Goal: Download file/media

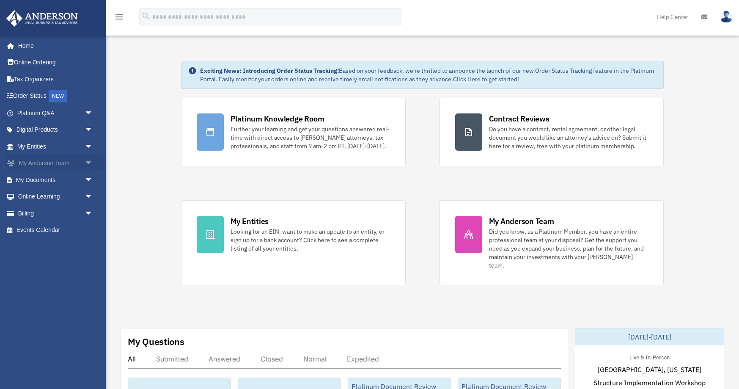
click at [86, 163] on span "arrow_drop_down" at bounding box center [93, 163] width 17 height 17
click at [86, 163] on span "arrow_drop_up" at bounding box center [93, 163] width 17 height 17
click at [89, 177] on span "arrow_drop_down" at bounding box center [93, 179] width 17 height 17
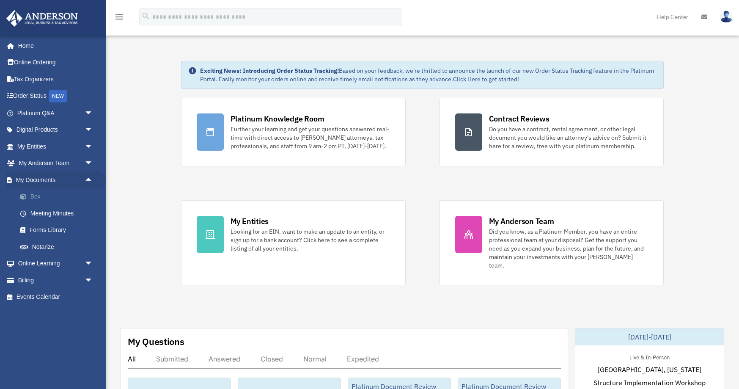
click at [44, 194] on link "Box" at bounding box center [59, 196] width 94 height 17
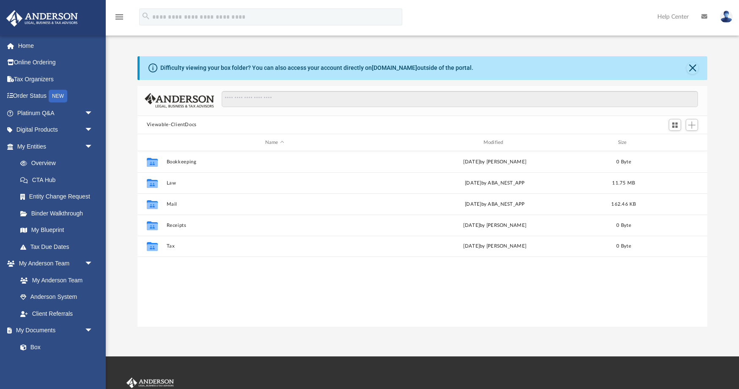
scroll to position [192, 570]
click at [88, 330] on span "arrow_drop_down" at bounding box center [93, 330] width 17 height 17
click at [88, 330] on span "arrow_drop_up" at bounding box center [93, 330] width 17 height 17
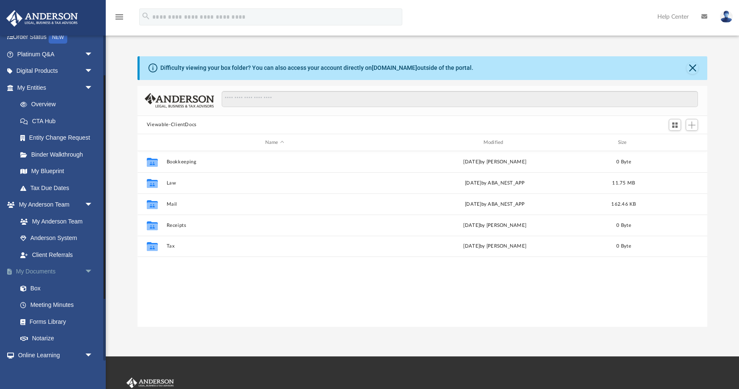
scroll to position [61, 0]
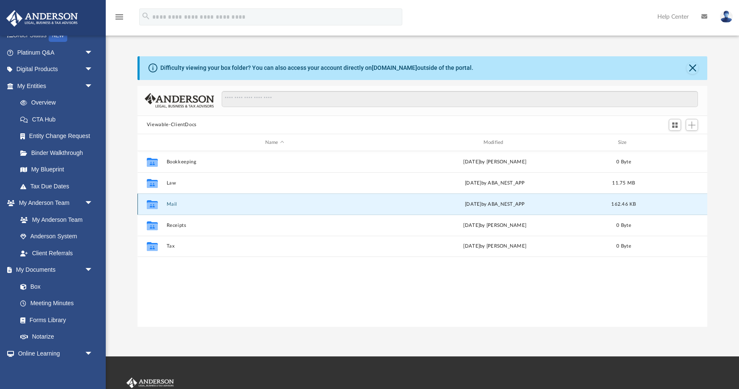
click at [171, 205] on button "Mail" at bounding box center [274, 204] width 217 height 6
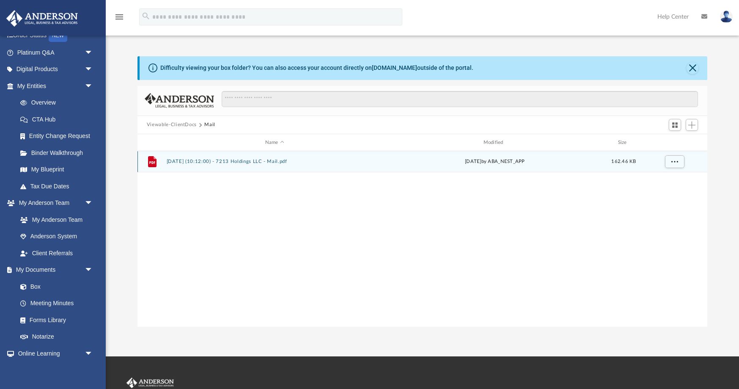
click at [212, 162] on button "[DATE] (10:12:00) - 7213 Holdings LLC - Mail.pdf" at bounding box center [274, 162] width 217 height 6
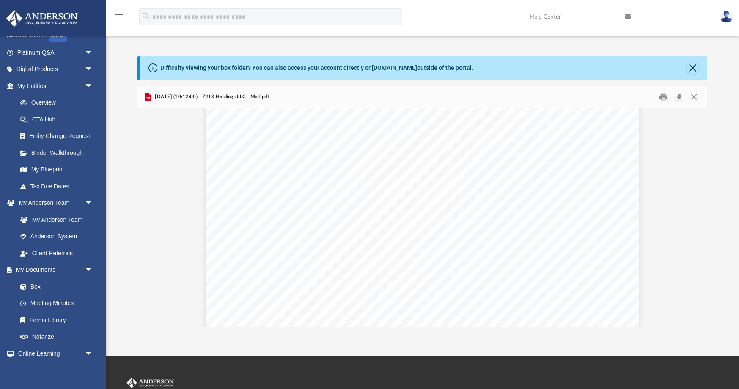
scroll to position [191, 0]
click at [690, 70] on button "Close" at bounding box center [693, 68] width 12 height 12
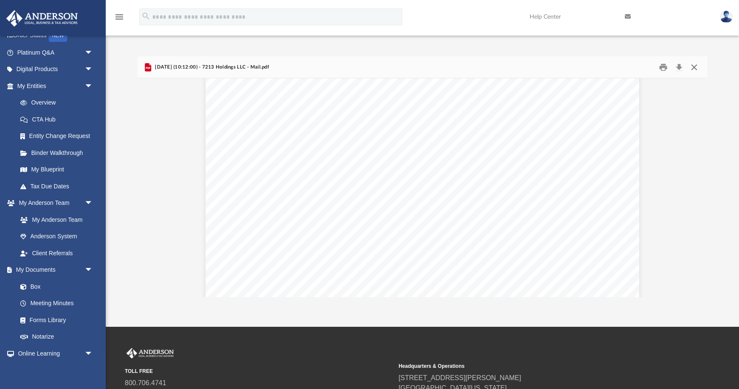
click at [696, 69] on button "Close" at bounding box center [694, 67] width 15 height 13
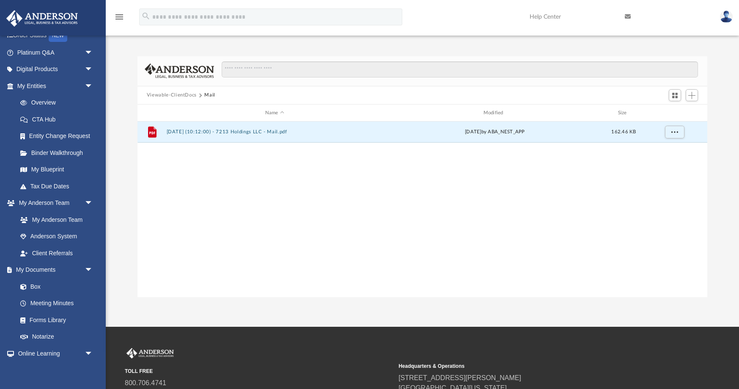
click at [728, 20] on img at bounding box center [726, 17] width 13 height 12
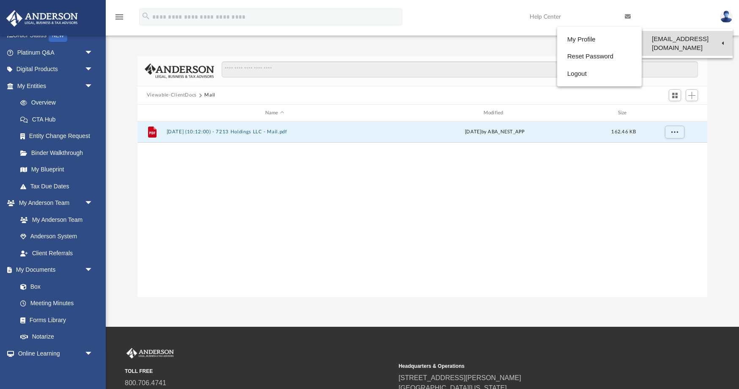
click at [716, 41] on link "[EMAIL_ADDRESS][DOMAIN_NAME]" at bounding box center [687, 43] width 91 height 25
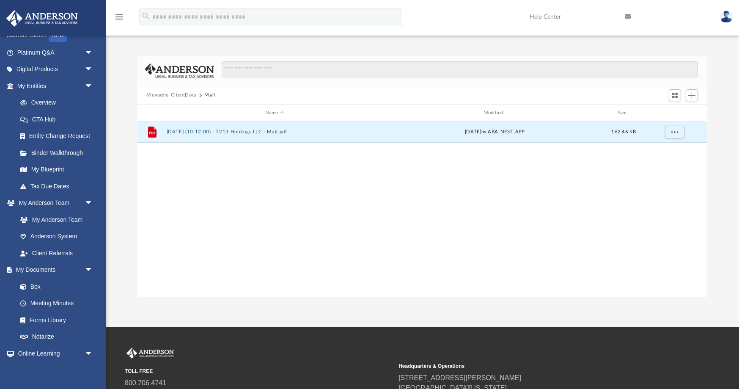
click at [727, 17] on img at bounding box center [726, 17] width 13 height 12
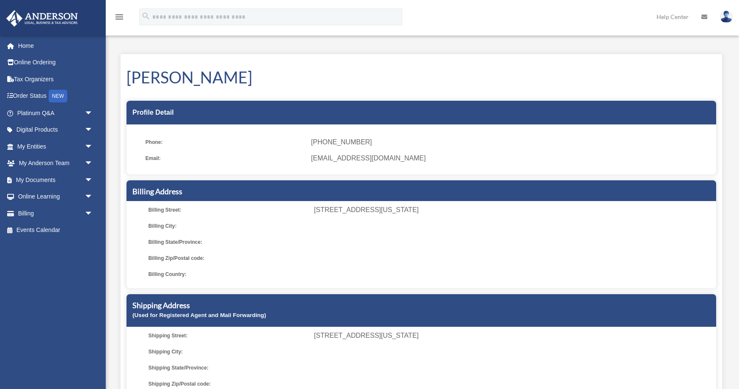
click at [723, 20] on img at bounding box center [726, 17] width 13 height 12
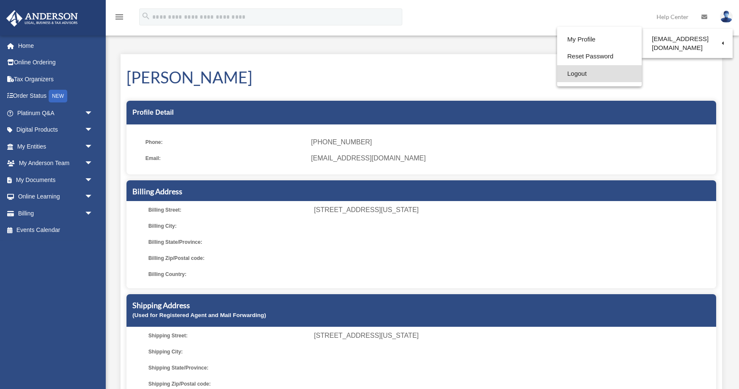
click at [574, 72] on link "Logout" at bounding box center [599, 73] width 85 height 17
